Goal: Check status

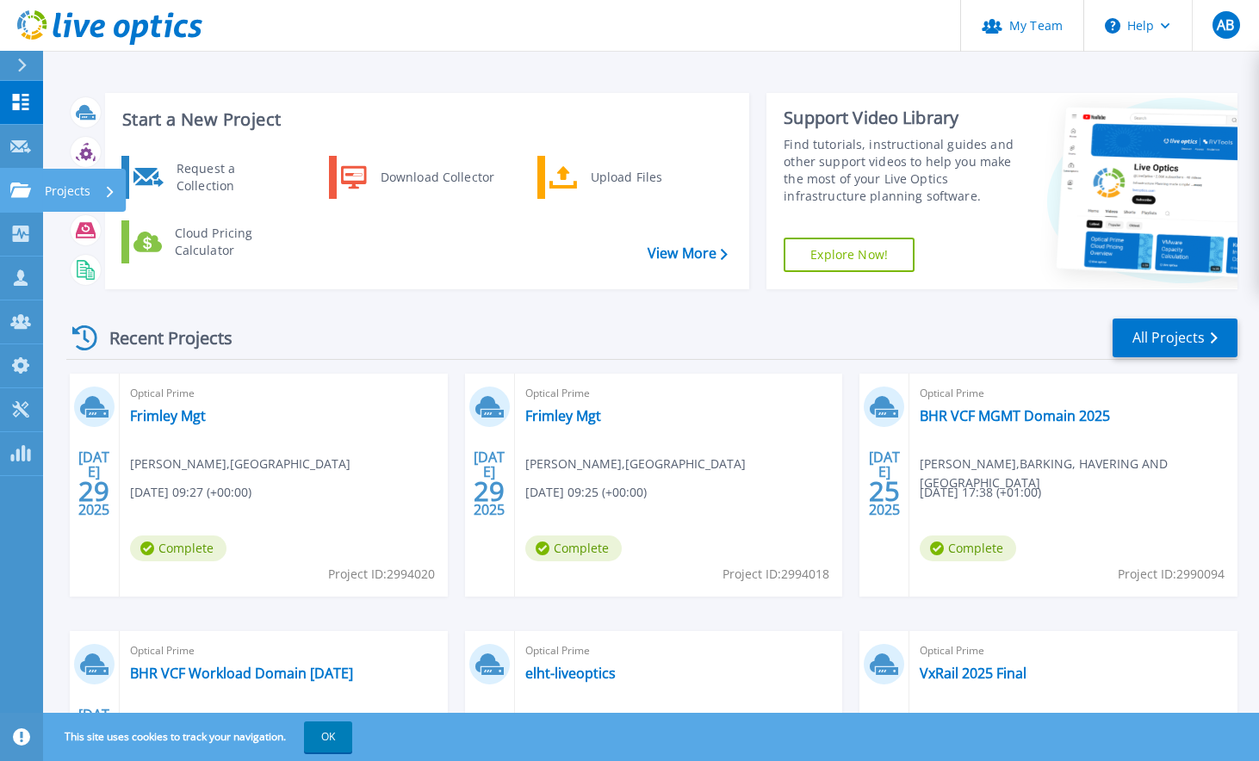
click at [25, 194] on icon at bounding box center [20, 190] width 21 height 15
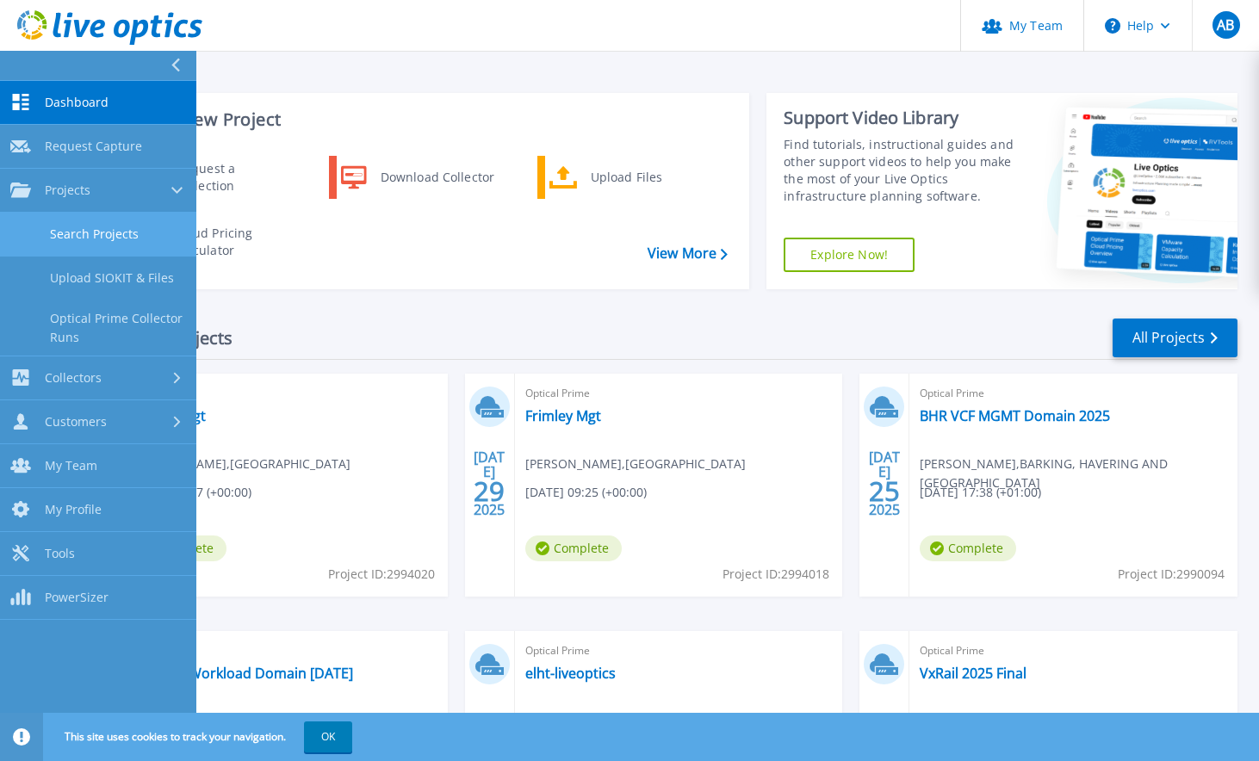
click at [91, 224] on link "Search Projects" at bounding box center [98, 235] width 196 height 44
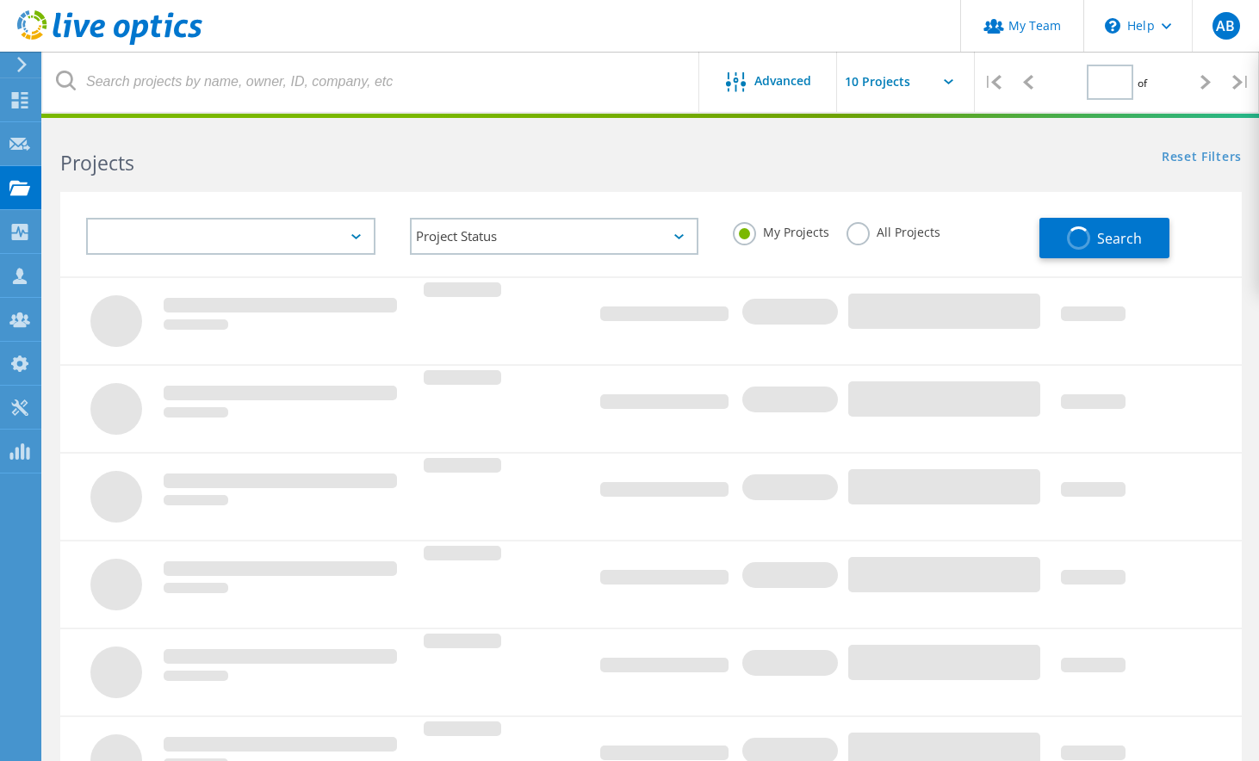
type input "1"
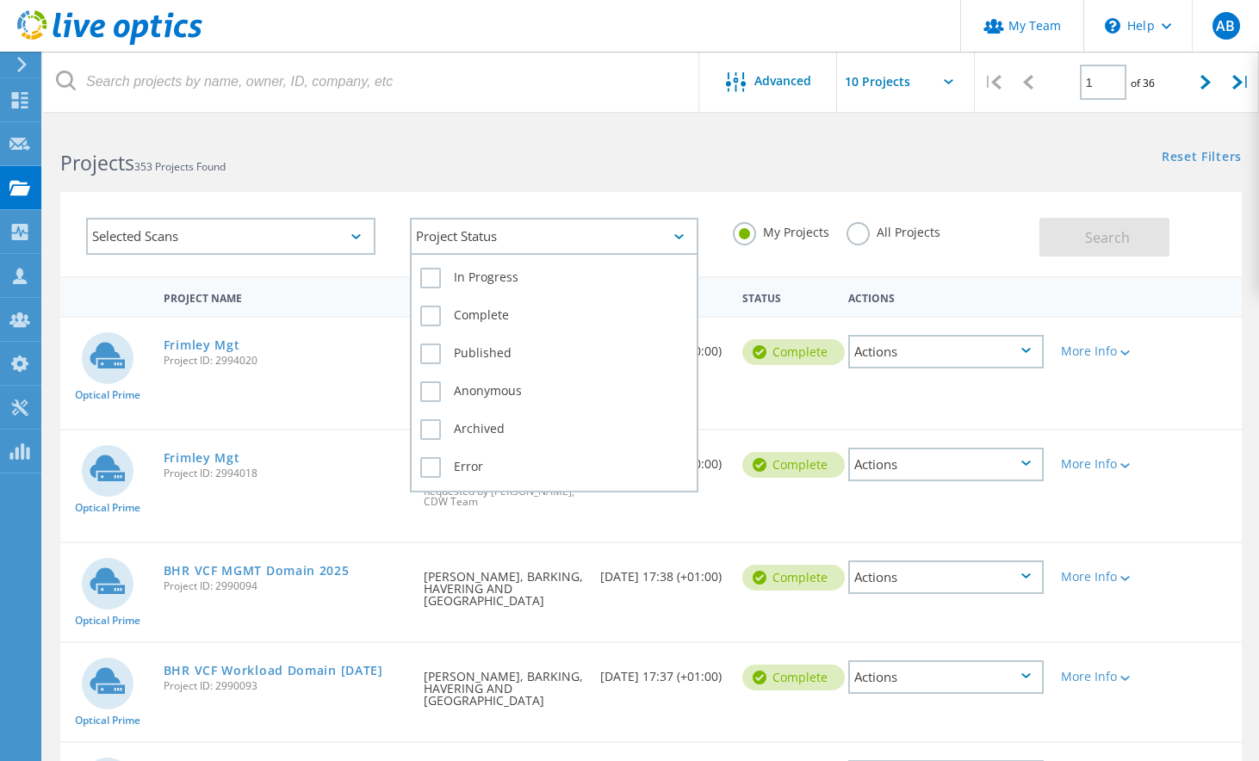
click at [456, 233] on div "Project Status" at bounding box center [554, 236] width 289 height 37
click at [462, 274] on label "In Progress" at bounding box center [554, 278] width 269 height 21
click at [0, 0] on input "In Progress" at bounding box center [0, 0] width 0 height 0
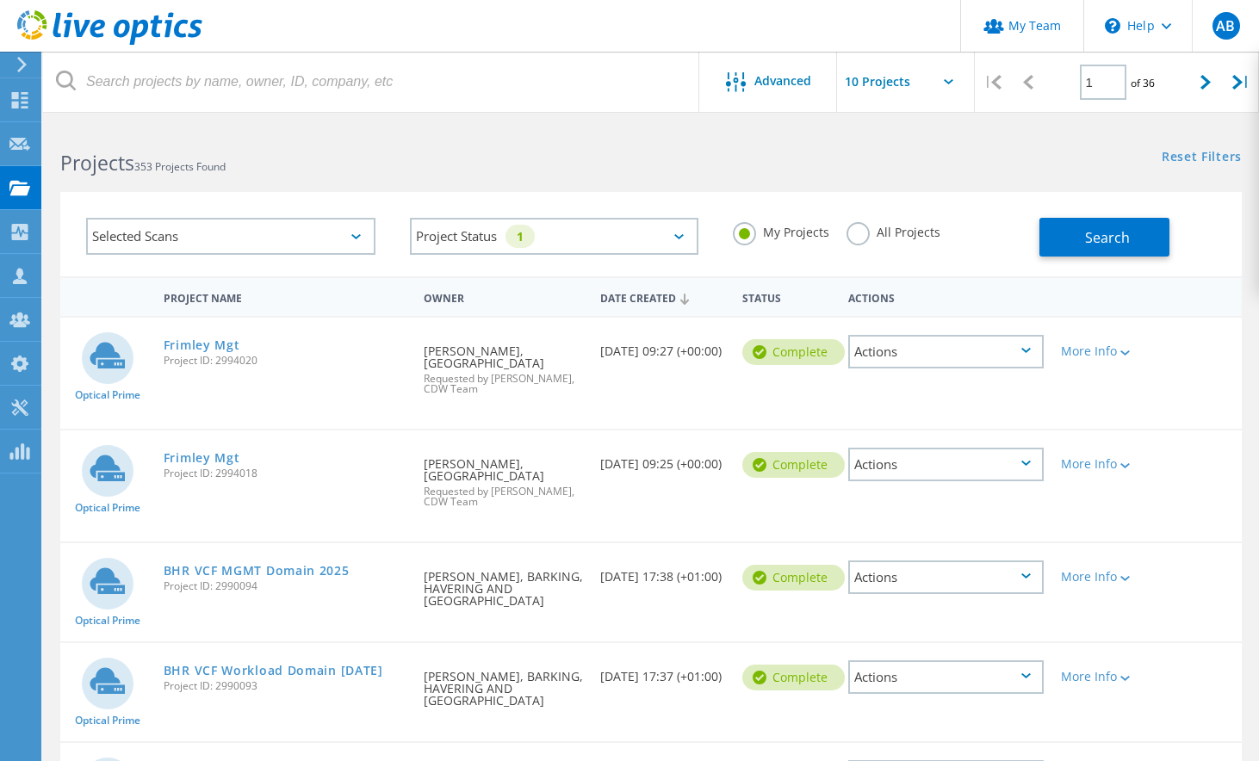
click at [1175, 221] on div "Search" at bounding box center [1137, 229] width 194 height 56
click at [1136, 229] on button "Search" at bounding box center [1105, 237] width 130 height 39
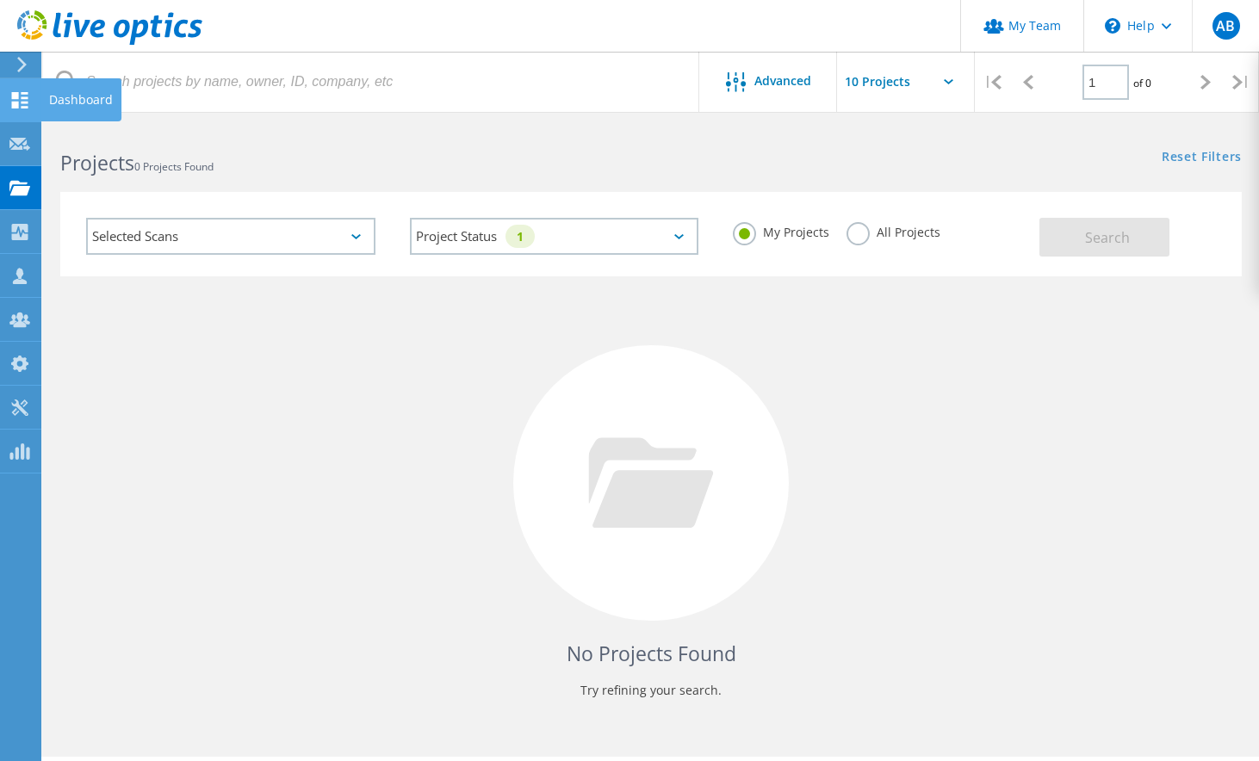
click at [26, 106] on use at bounding box center [20, 100] width 16 height 16
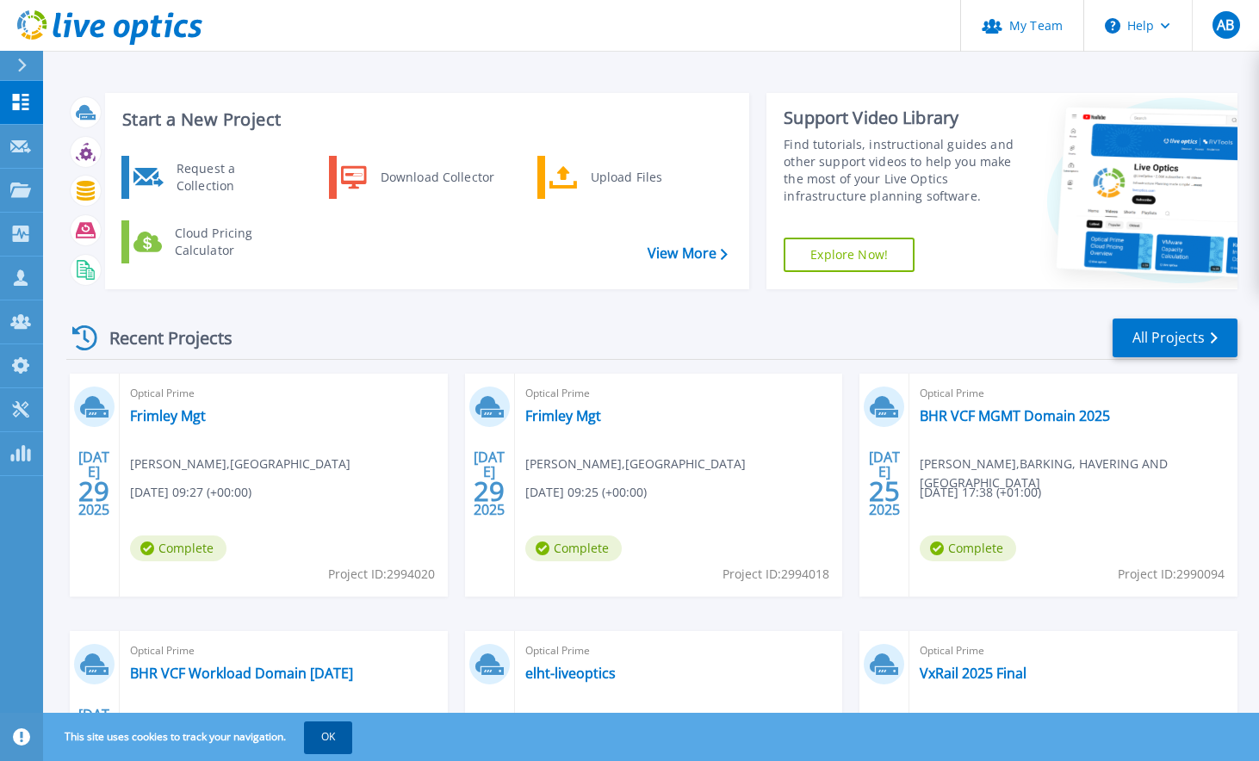
click at [337, 727] on button "OK" at bounding box center [328, 737] width 48 height 31
